Goal: Task Accomplishment & Management: Complete application form

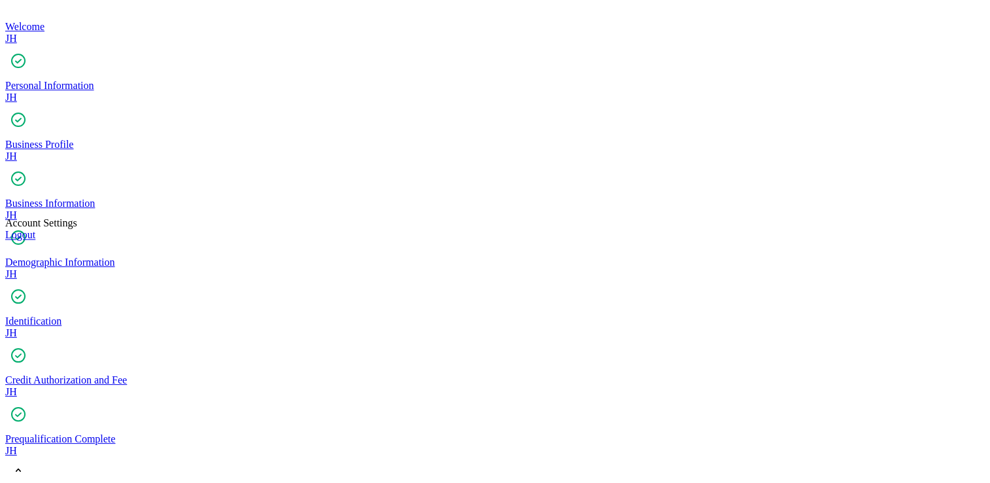
scroll to position [262, 0]
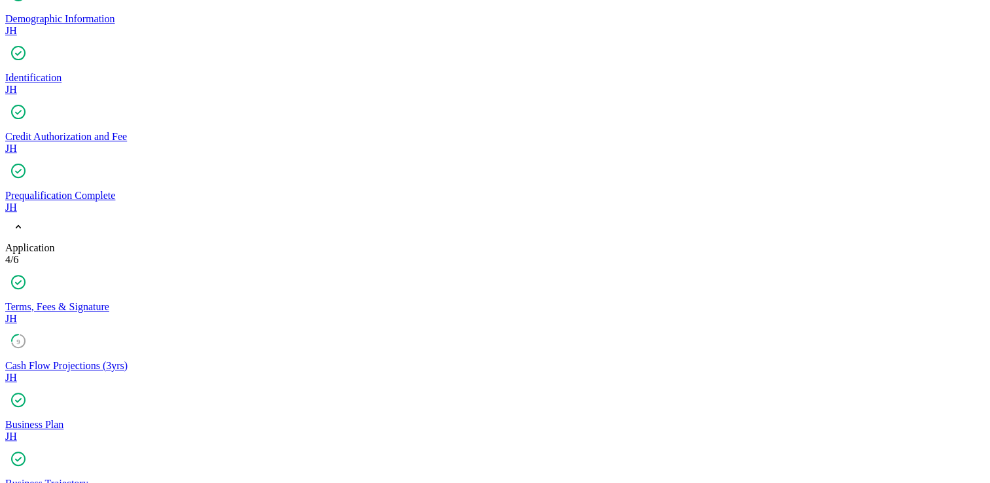
scroll to position [451, 0]
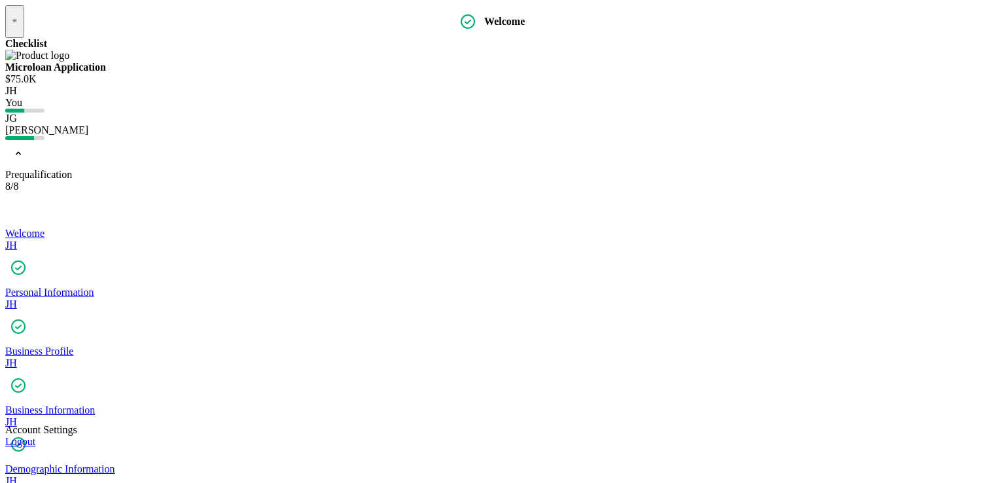
scroll to position [451, 0]
